Goal: Book appointment/travel/reservation

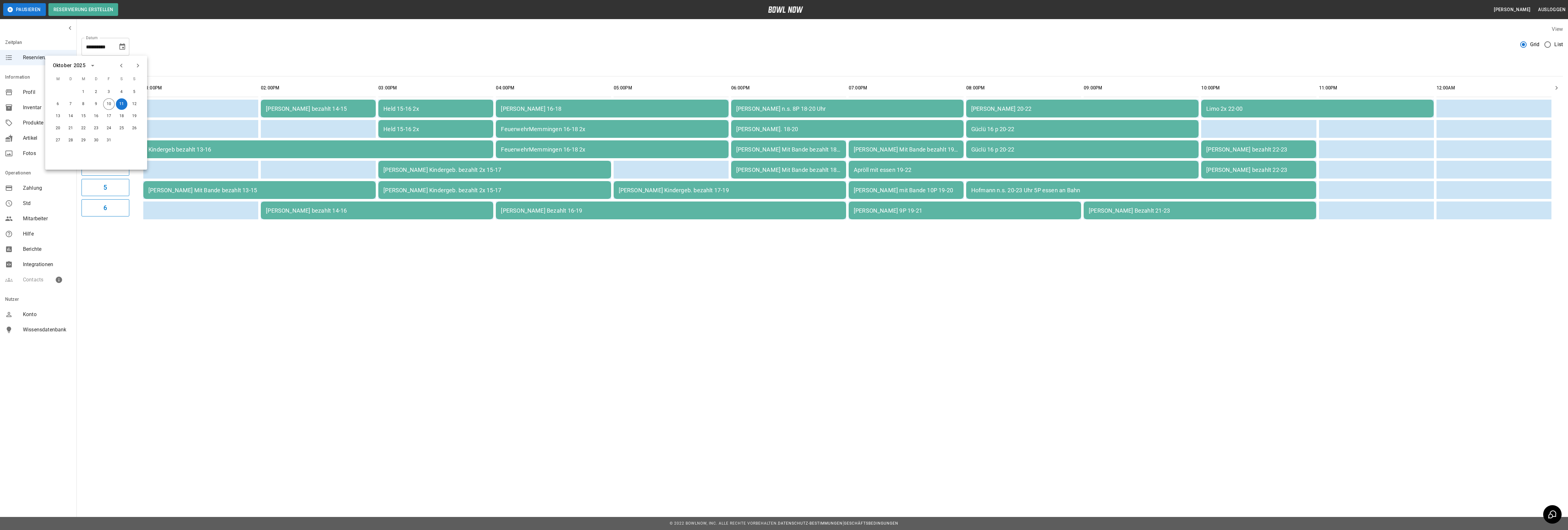
click at [135, 62] on icon "Next month" at bounding box center [138, 65] width 8 height 8
click at [106, 115] on button "14" at bounding box center [109, 116] width 11 height 11
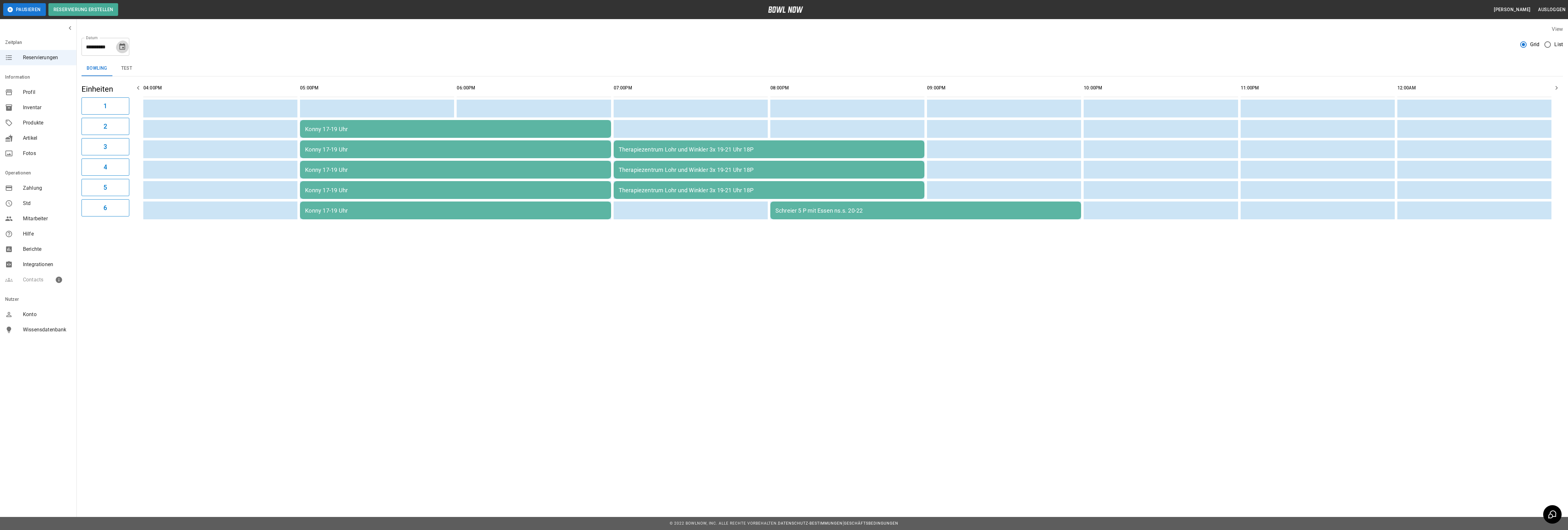
click at [120, 43] on icon "Choose date, selected date is 14. Nov. 2025" at bounding box center [123, 46] width 6 height 6
click at [123, 115] on button "15" at bounding box center [121, 116] width 11 height 11
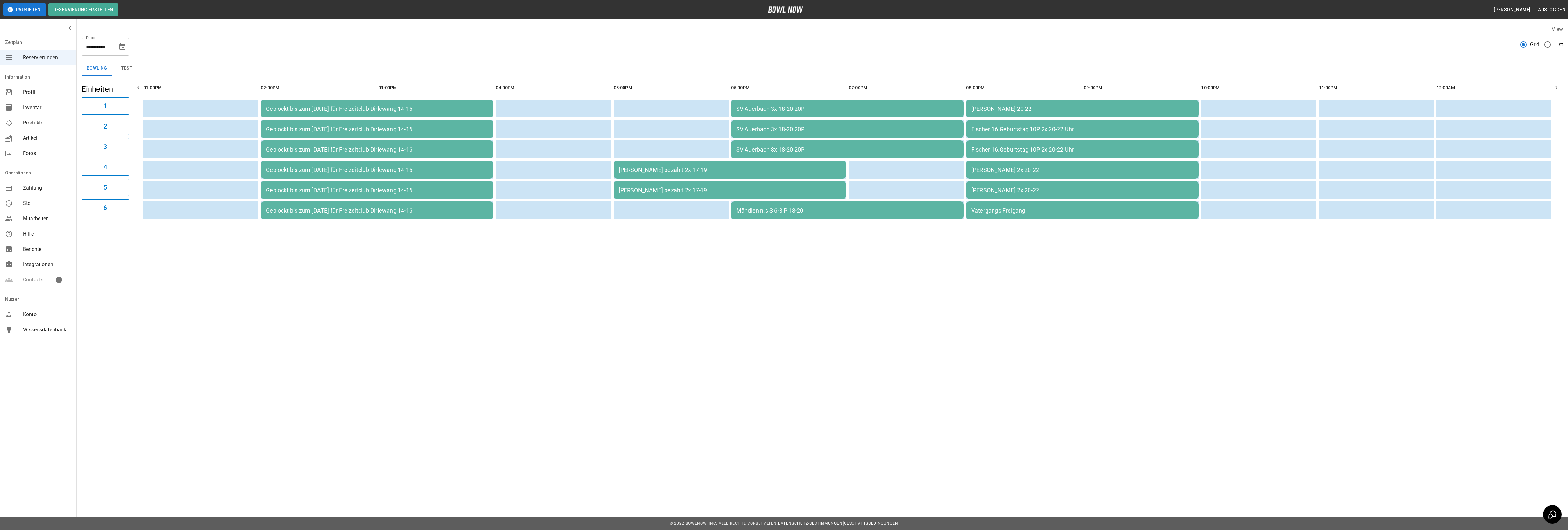
click at [123, 47] on icon "Choose date, selected date is 15. Nov. 2025" at bounding box center [123, 46] width 6 height 6
click at [108, 129] on button "21" at bounding box center [109, 128] width 11 height 11
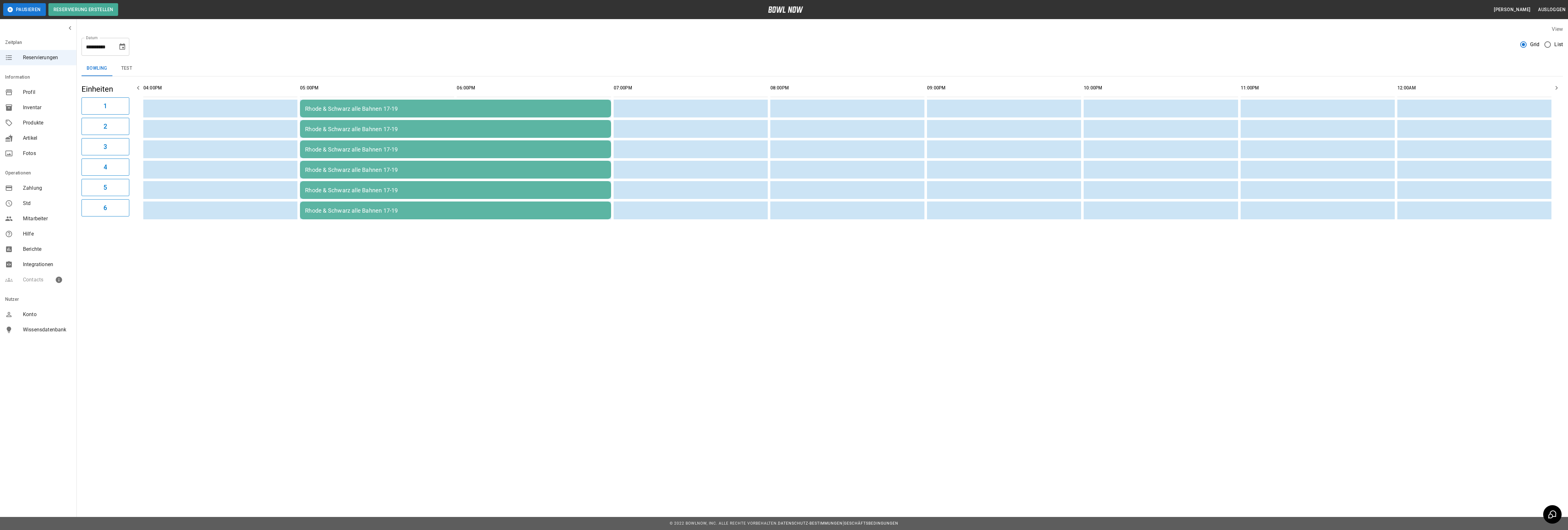
click at [121, 45] on icon "Choose date, selected date is 21. Nov. 2025" at bounding box center [123, 46] width 8 height 8
click at [119, 129] on button "22" at bounding box center [121, 128] width 11 height 11
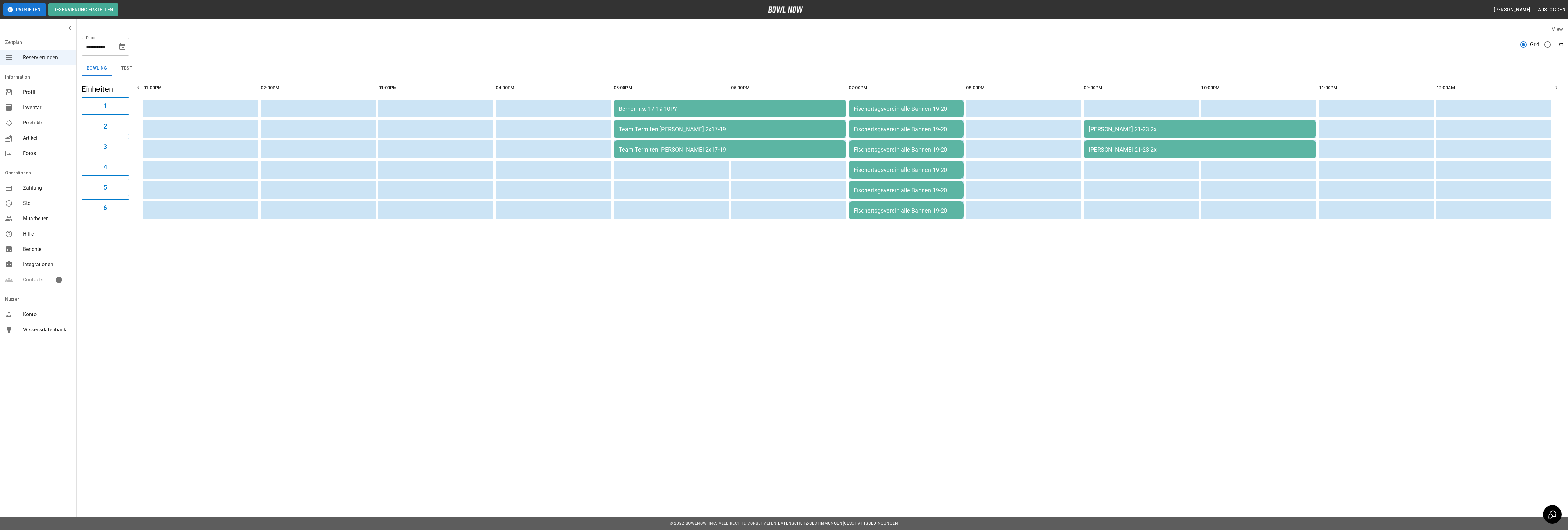
click at [120, 46] on icon "Choose date, selected date is 22. Nov. 2025" at bounding box center [123, 46] width 8 height 8
click at [110, 140] on button "28" at bounding box center [109, 140] width 11 height 11
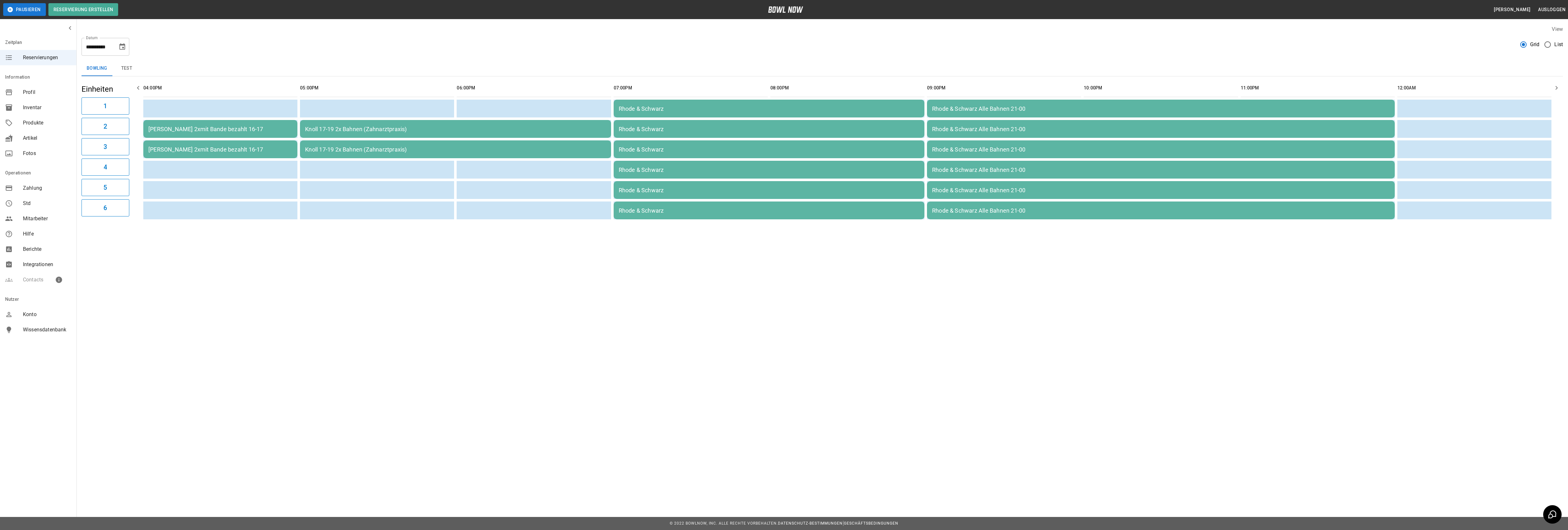
click at [121, 45] on icon "Choose date, selected date is 28. Nov. 2025" at bounding box center [123, 46] width 8 height 8
click at [119, 140] on button "29" at bounding box center [121, 140] width 11 height 11
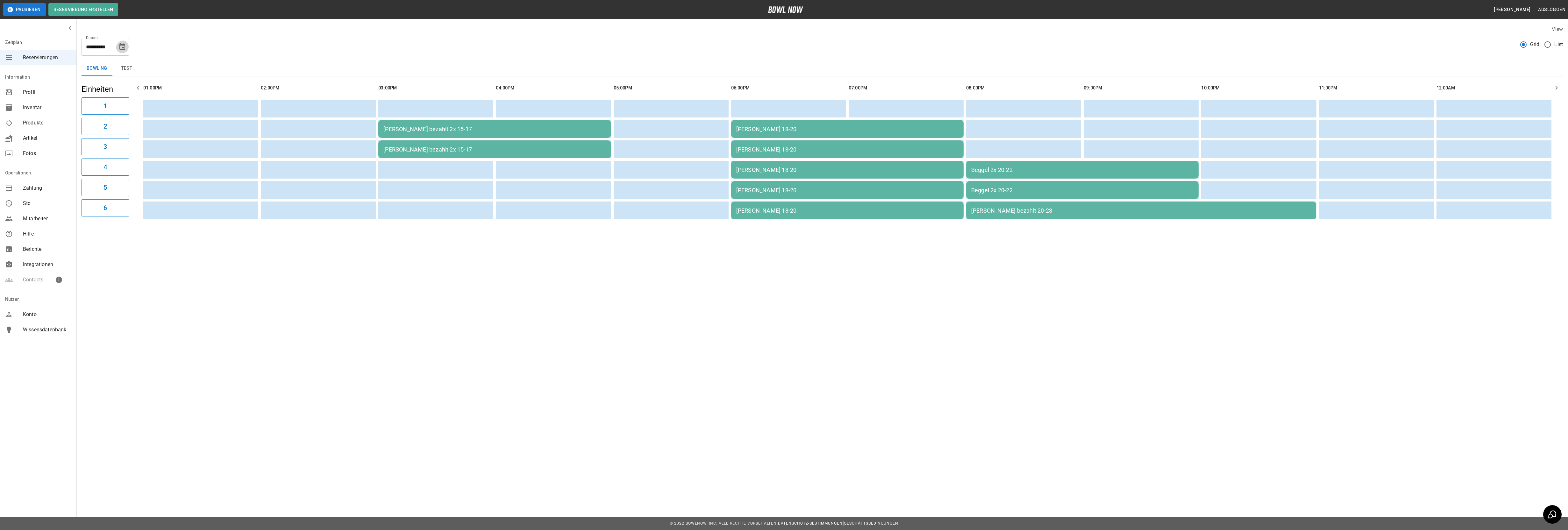
click at [121, 47] on icon "Choose date, selected date is 29. Nov. 2025" at bounding box center [123, 46] width 6 height 6
click at [135, 64] on icon "Next month" at bounding box center [138, 65] width 8 height 8
click at [110, 92] on button "5" at bounding box center [109, 91] width 11 height 11
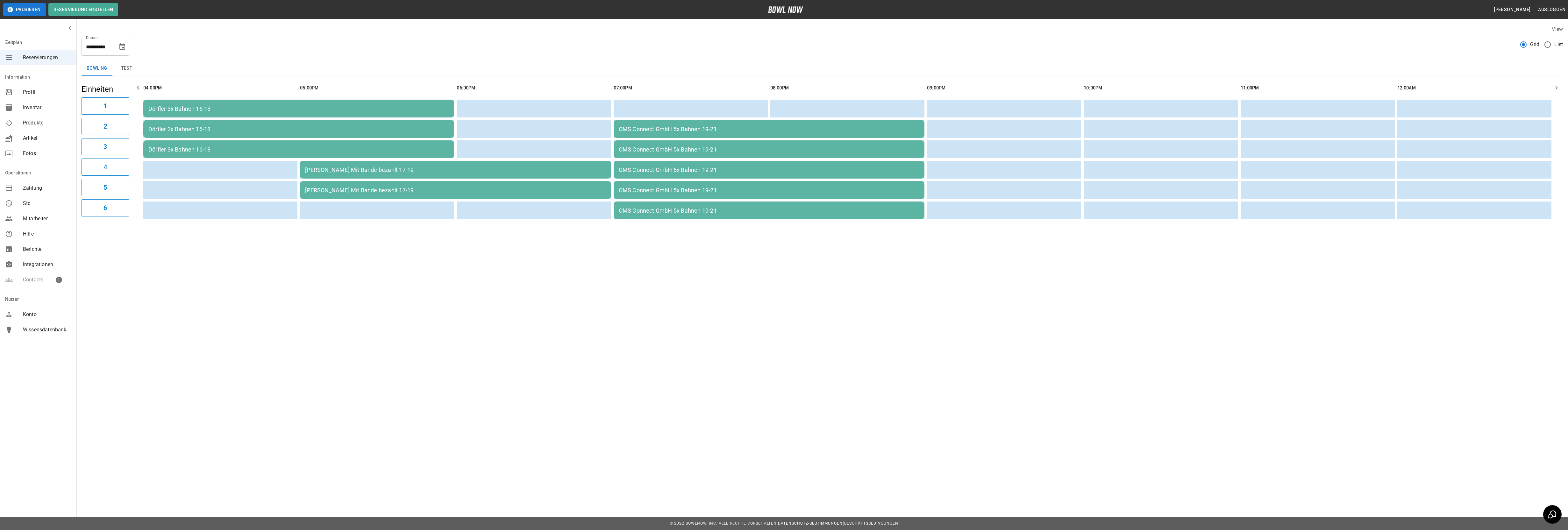
click at [122, 46] on icon "Choose date, selected date is 5. Dez. 2025" at bounding box center [123, 46] width 8 height 8
click at [120, 92] on button "6" at bounding box center [121, 91] width 11 height 11
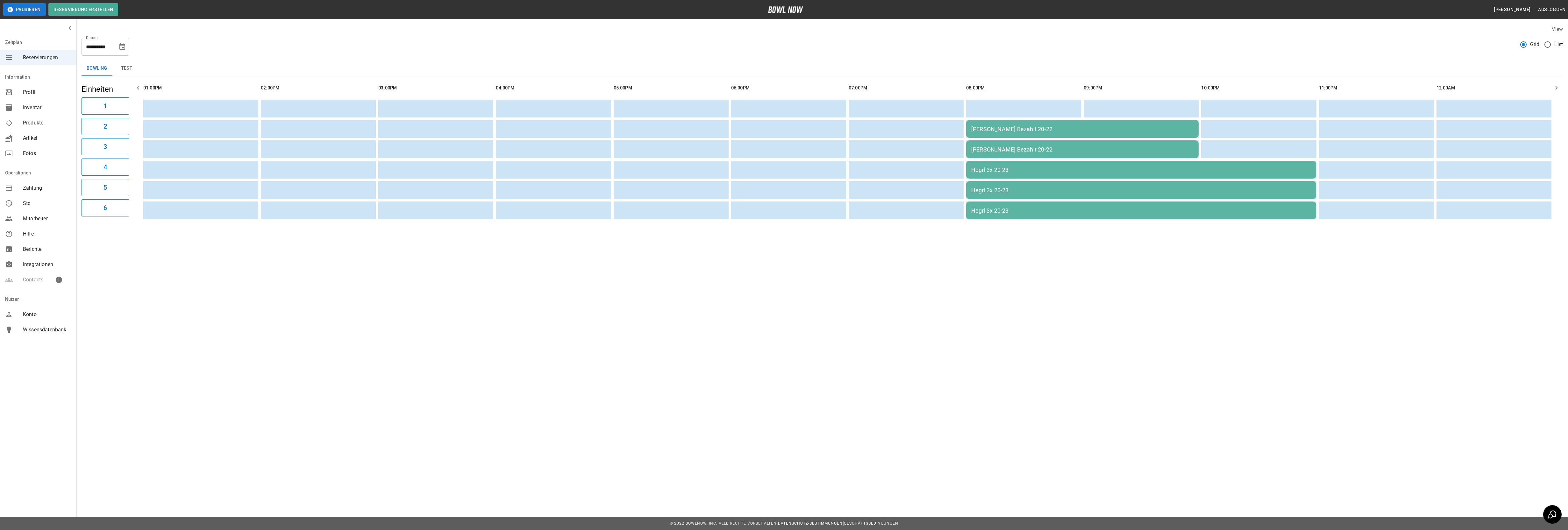
click at [120, 47] on icon "Choose date, selected date is 6. Dez. 2025" at bounding box center [123, 46] width 8 height 8
click at [107, 102] on button "12" at bounding box center [109, 104] width 11 height 11
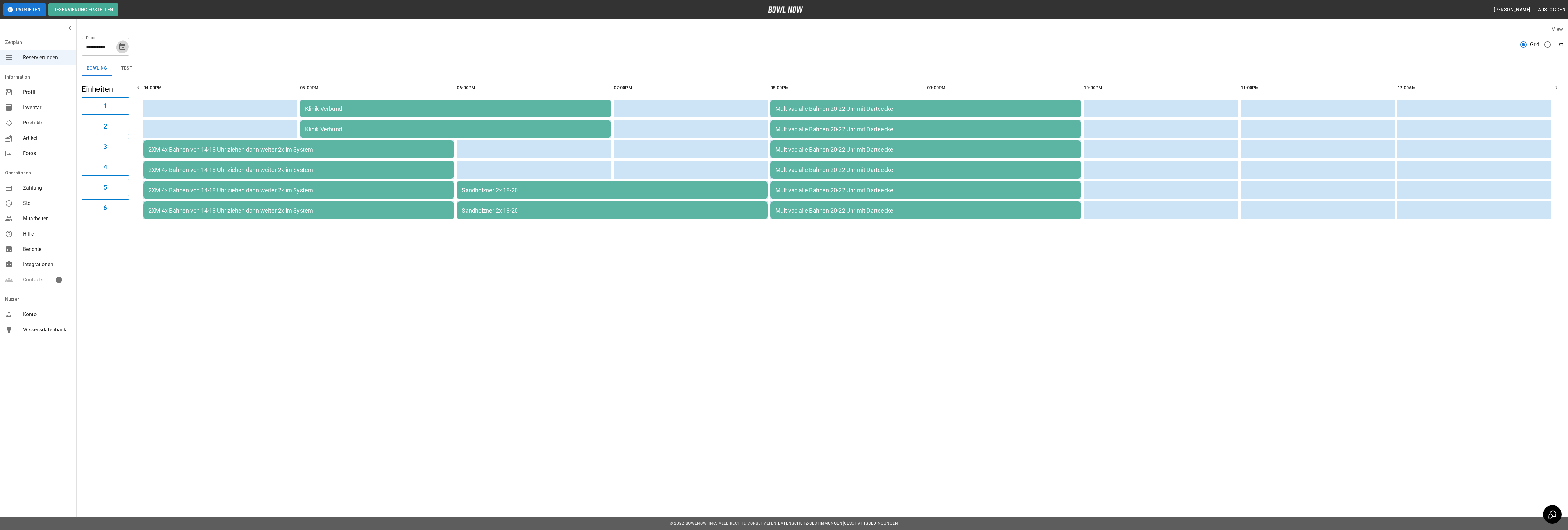
click at [120, 46] on icon "Choose date, selected date is 12. Dez. 2025" at bounding box center [123, 46] width 8 height 8
click at [120, 105] on button "13" at bounding box center [121, 104] width 11 height 11
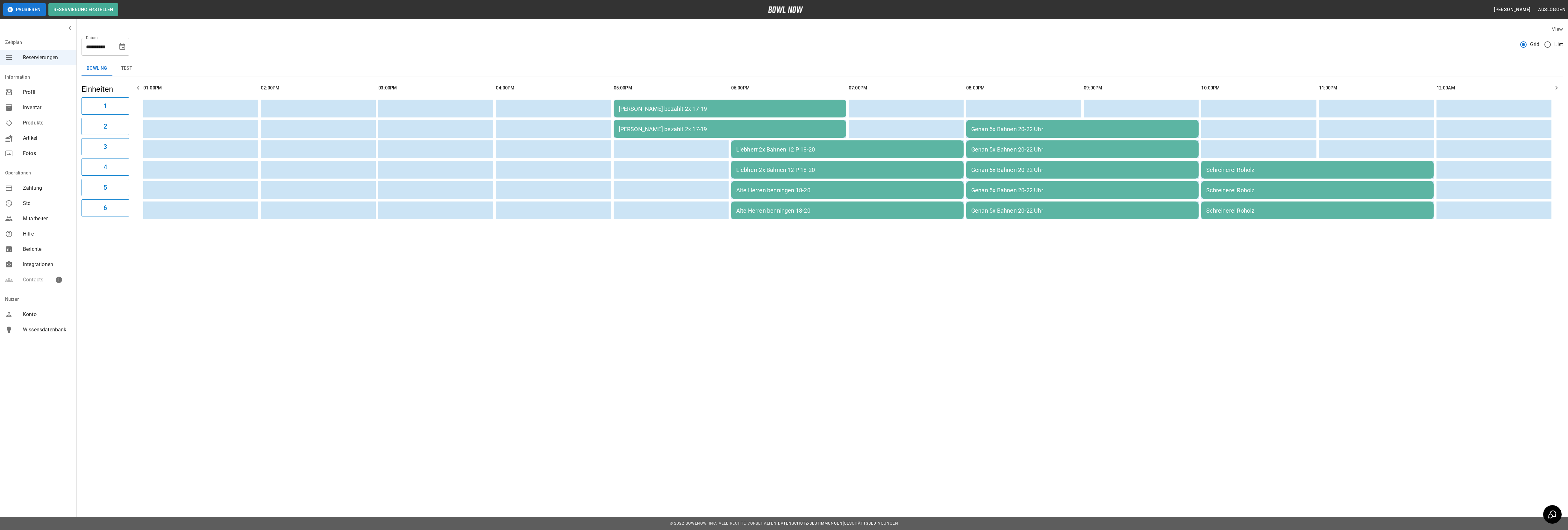
click at [119, 46] on icon "Choose date, selected date is 13. Dez. 2025" at bounding box center [123, 46] width 8 height 8
click at [107, 117] on button "19" at bounding box center [109, 116] width 11 height 11
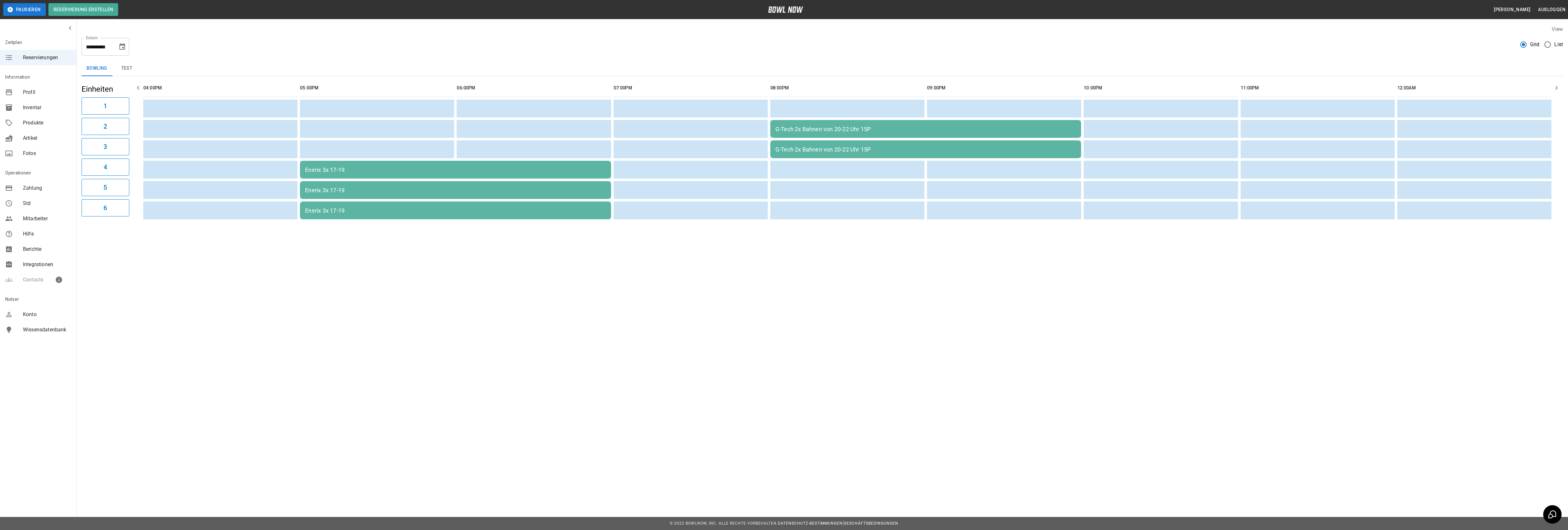
click at [124, 46] on icon "Choose date, selected date is 19. Dez. 2025" at bounding box center [123, 46] width 6 height 6
drag, startPoint x: 122, startPoint y: 48, endPoint x: 19, endPoint y: 113, distance: 121.8
click at [122, 48] on icon "Choose date, selected date is 19. Dez. 2025" at bounding box center [123, 46] width 6 height 6
click at [213, 66] on div "Bowling test" at bounding box center [822, 69] width 1481 height 15
click at [123, 46] on icon "Choose date, selected date is 19. Dez. 2025" at bounding box center [123, 46] width 8 height 8
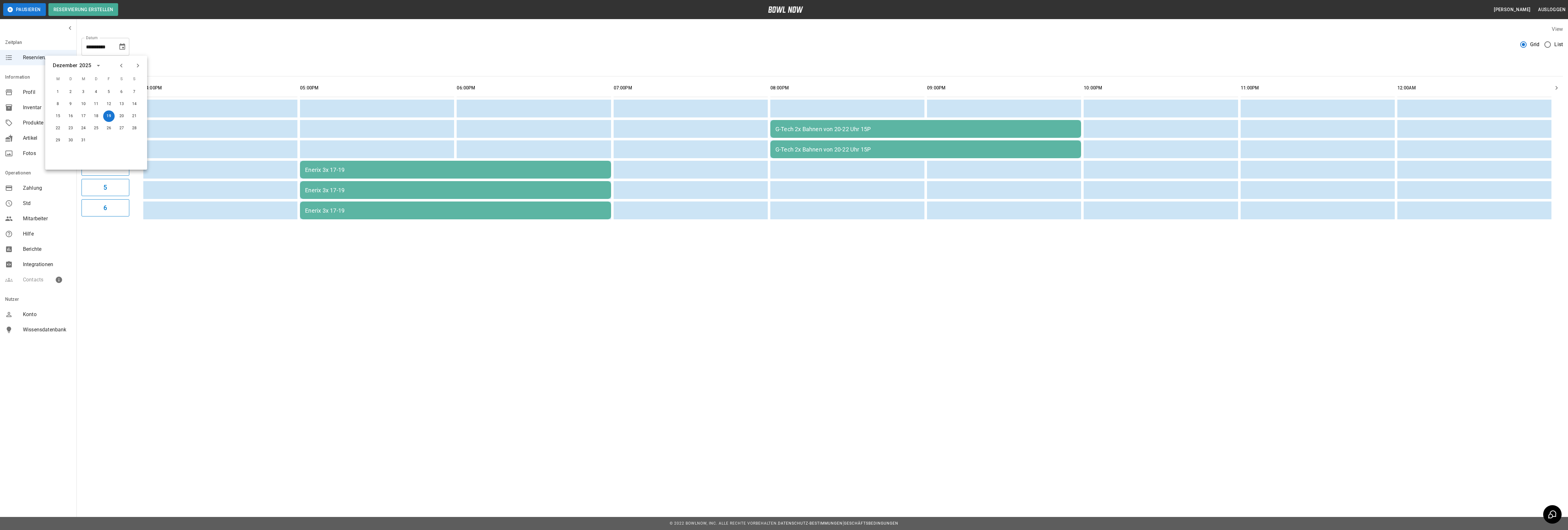
click at [117, 64] on icon "Previous month" at bounding box center [121, 65] width 8 height 8
click at [95, 115] on button "16" at bounding box center [96, 116] width 11 height 11
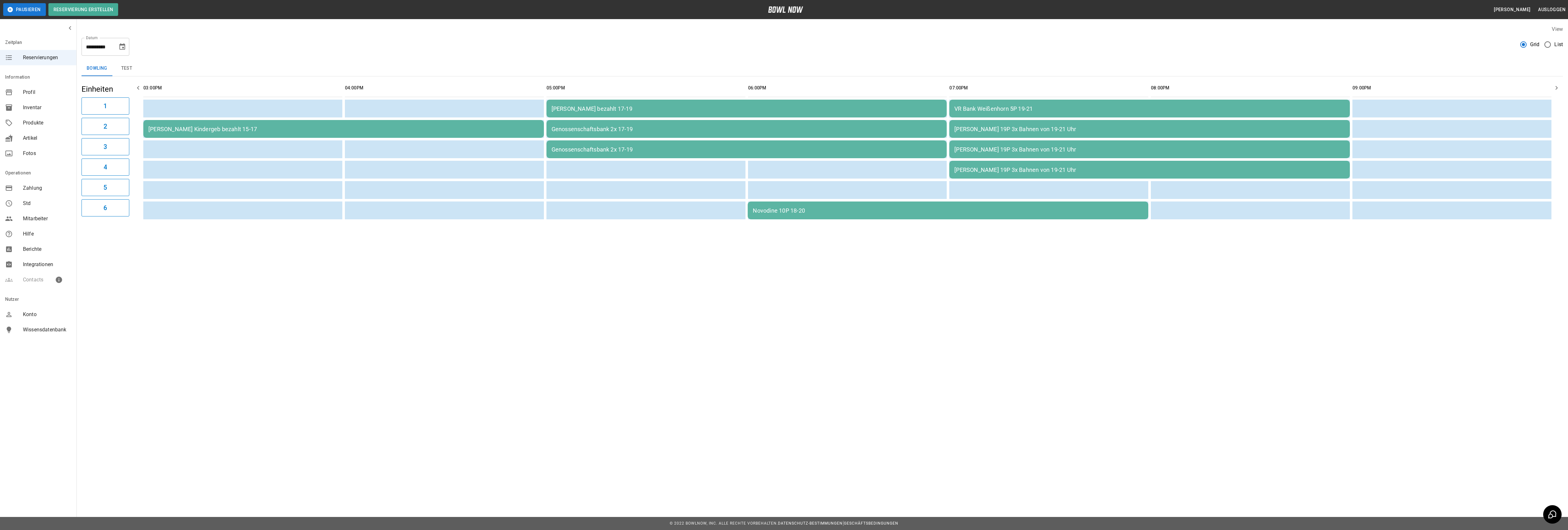
type input "**********"
click at [88, 11] on button "Reservierung erstellen" at bounding box center [84, 9] width 70 height 13
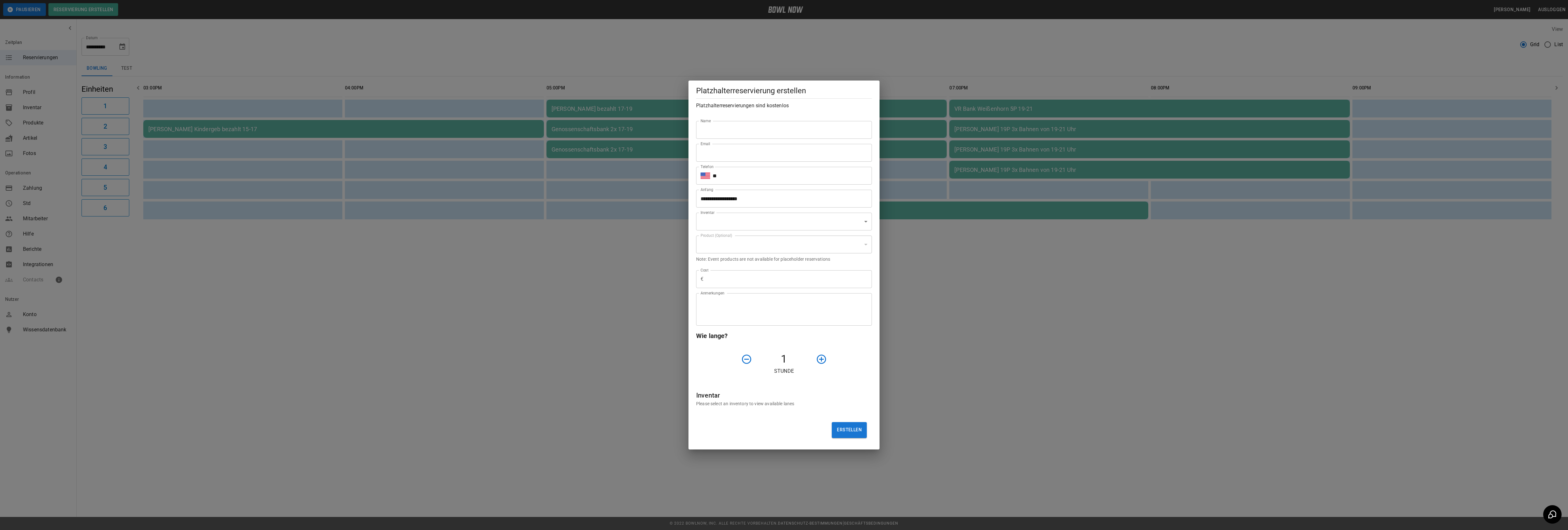
type input "**********"
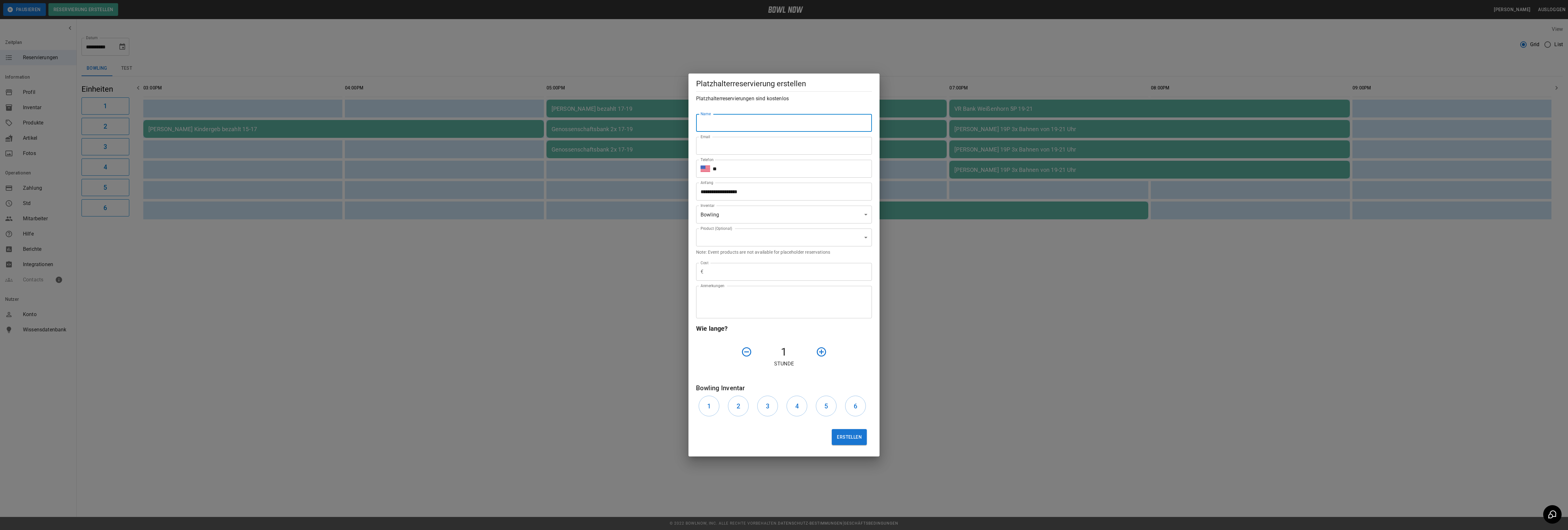
paste input "**********"
type input "**********"
type input "*******"
click at [719, 190] on input "**********" at bounding box center [781, 191] width 171 height 18
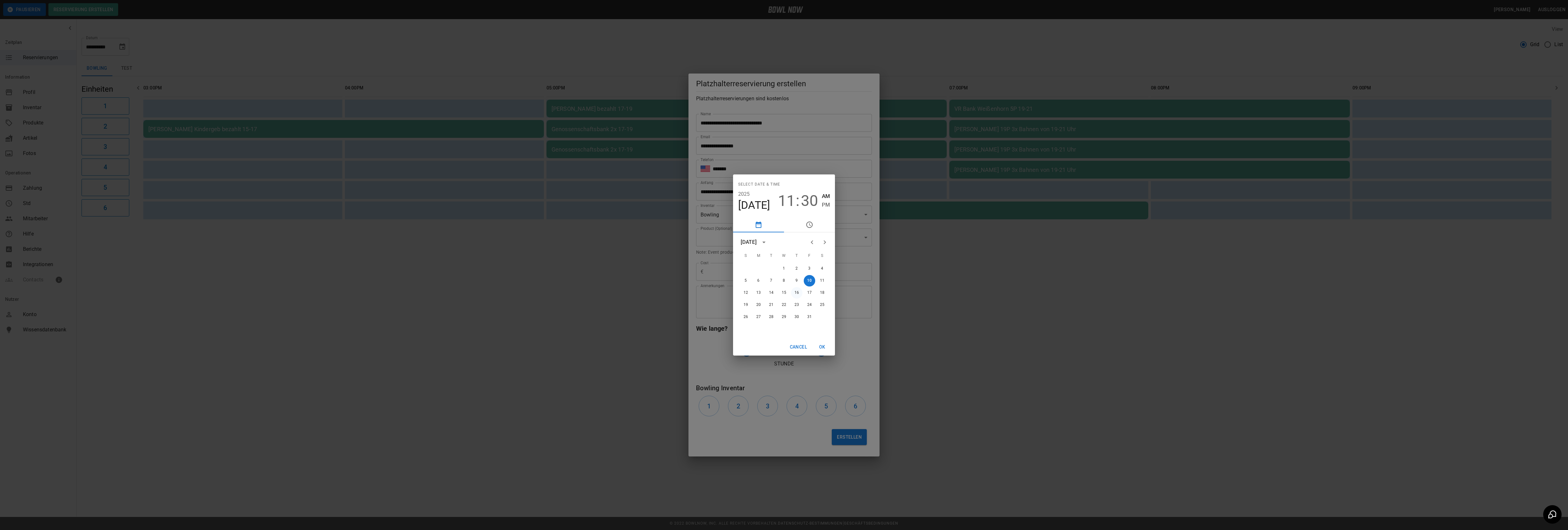
click at [796, 293] on button "16" at bounding box center [796, 292] width 11 height 11
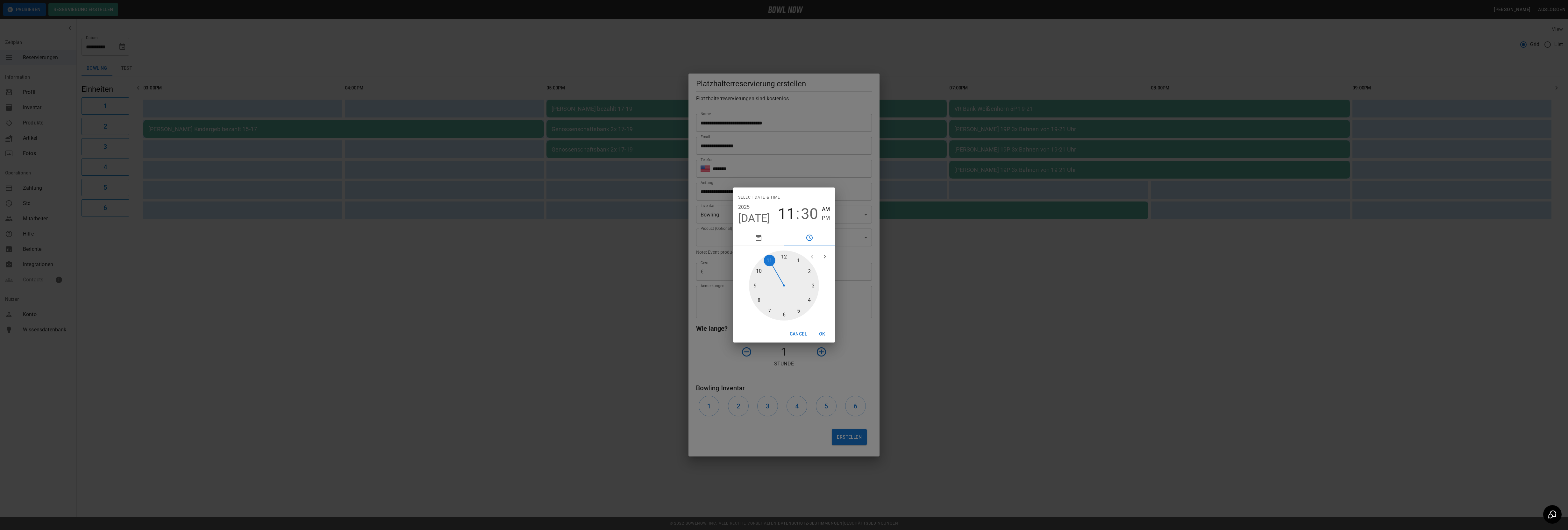
click at [797, 311] on div at bounding box center [784, 286] width 70 height 70
click at [781, 257] on div at bounding box center [784, 286] width 70 height 70
click at [823, 216] on span "PM" at bounding box center [826, 218] width 8 height 8
type input "**********"
click at [821, 337] on button "OK" at bounding box center [822, 334] width 21 height 11
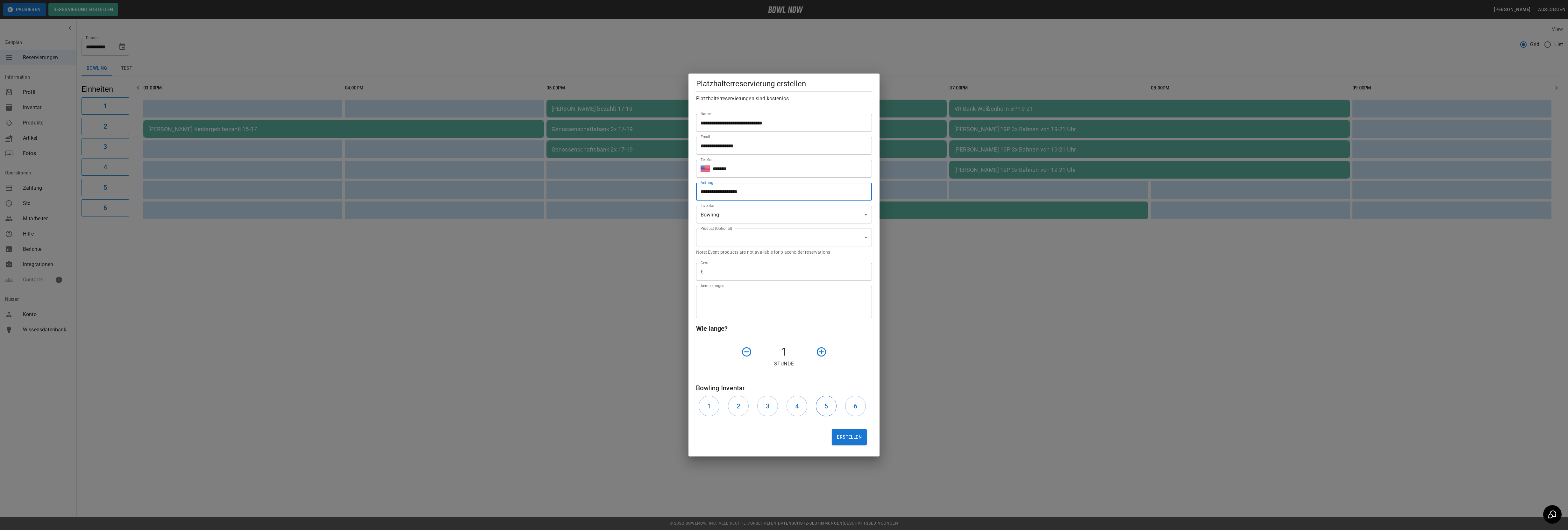
click at [820, 409] on button "5" at bounding box center [826, 406] width 21 height 21
click at [850, 409] on button "6" at bounding box center [855, 406] width 21 height 21
click at [852, 437] on button "Erstellen" at bounding box center [849, 437] width 35 height 16
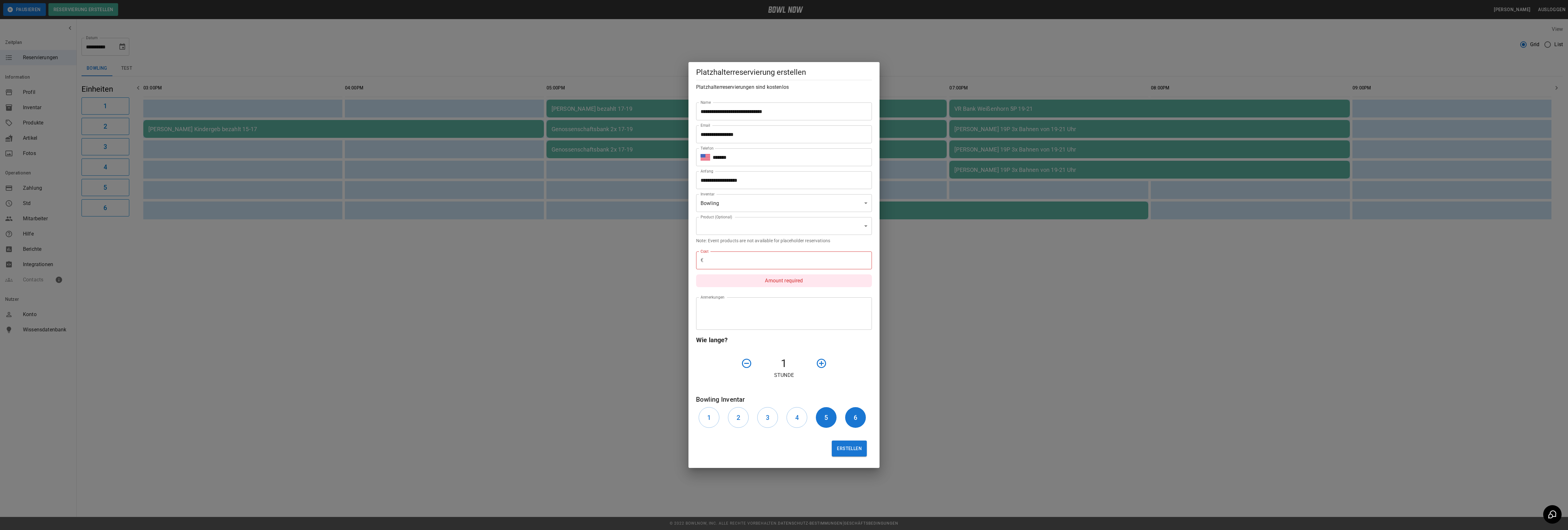
click at [730, 263] on input "text" at bounding box center [789, 260] width 166 height 18
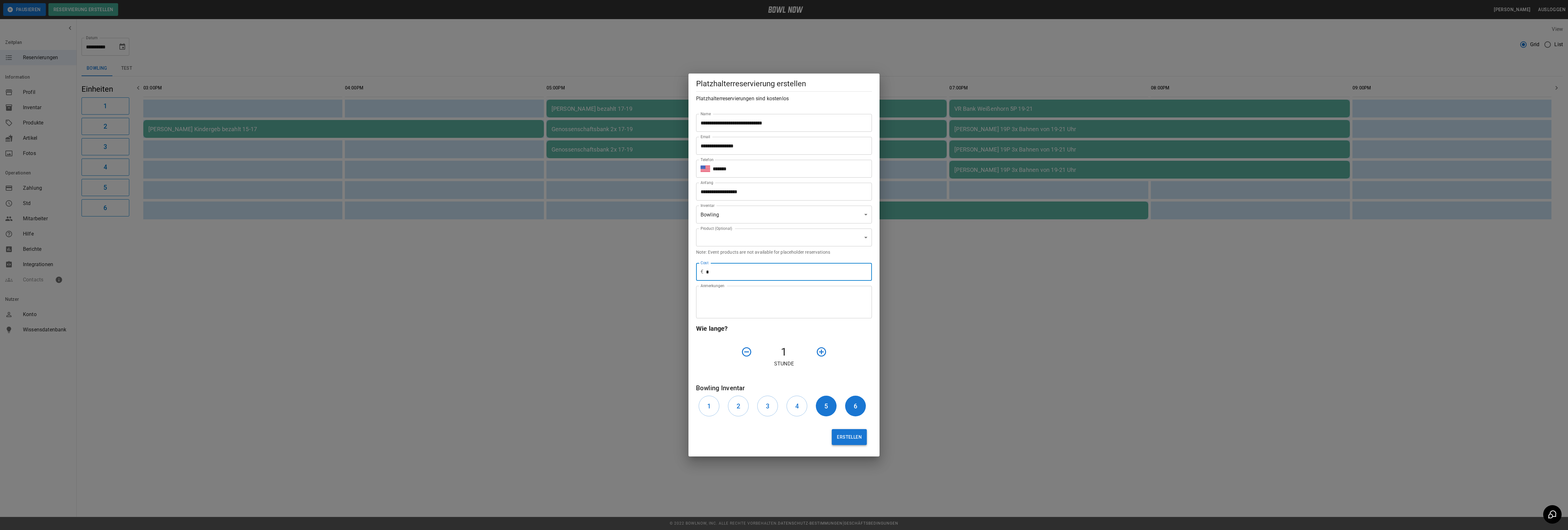
type input "*"
click at [846, 441] on button "Erstellen" at bounding box center [849, 437] width 35 height 16
